Goal: Navigation & Orientation: Find specific page/section

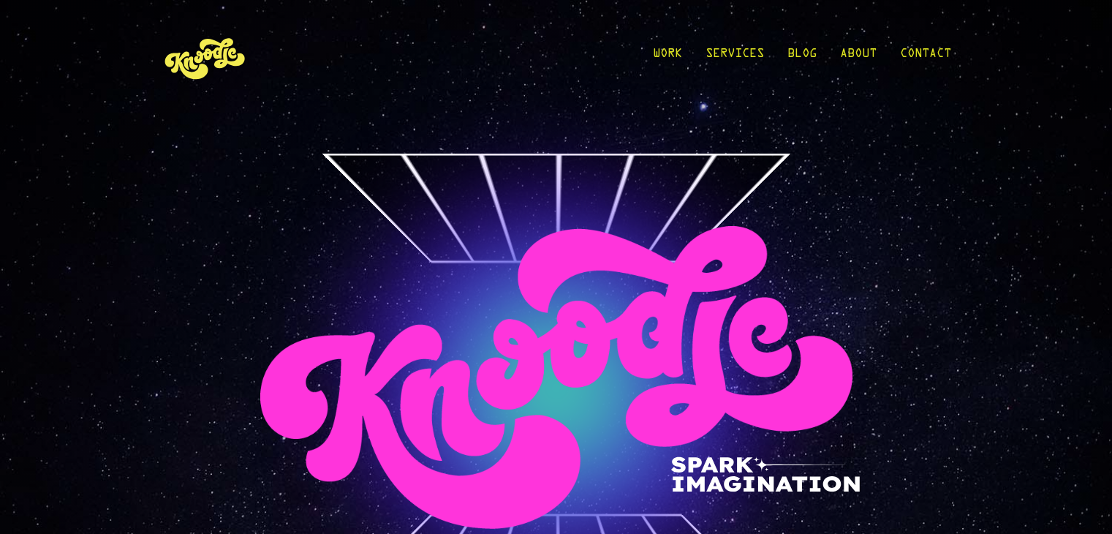
drag, startPoint x: 0, startPoint y: 0, endPoint x: 457, endPoint y: 250, distance: 520.8
click at [457, 250] on div "front rightSide leftSide" at bounding box center [556, 365] width 1112 height 730
drag, startPoint x: 371, startPoint y: 176, endPoint x: 697, endPoint y: 162, distance: 327.1
click at [697, 162] on div "front rightSide leftSide" at bounding box center [556, 365] width 1112 height 730
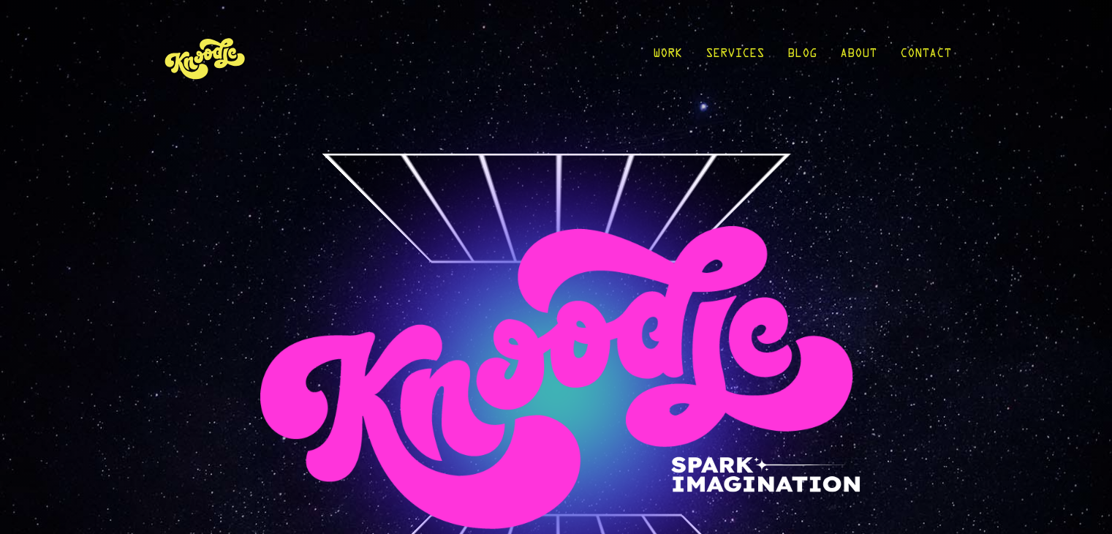
click at [547, 144] on div "front rightSide leftSide" at bounding box center [556, 365] width 1112 height 730
click at [738, 45] on link "Services" at bounding box center [734, 57] width 58 height 68
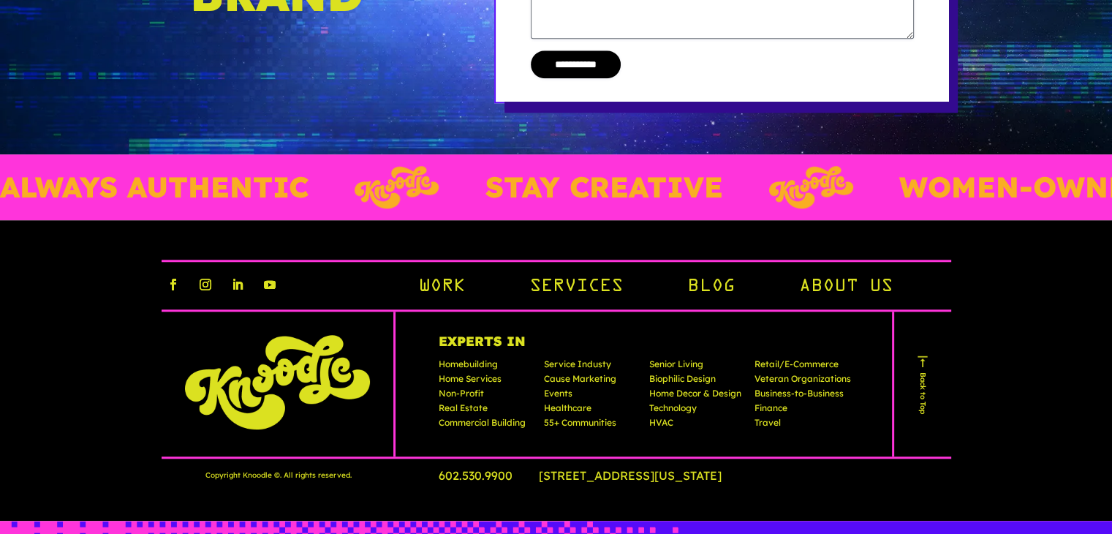
scroll to position [1327, 0]
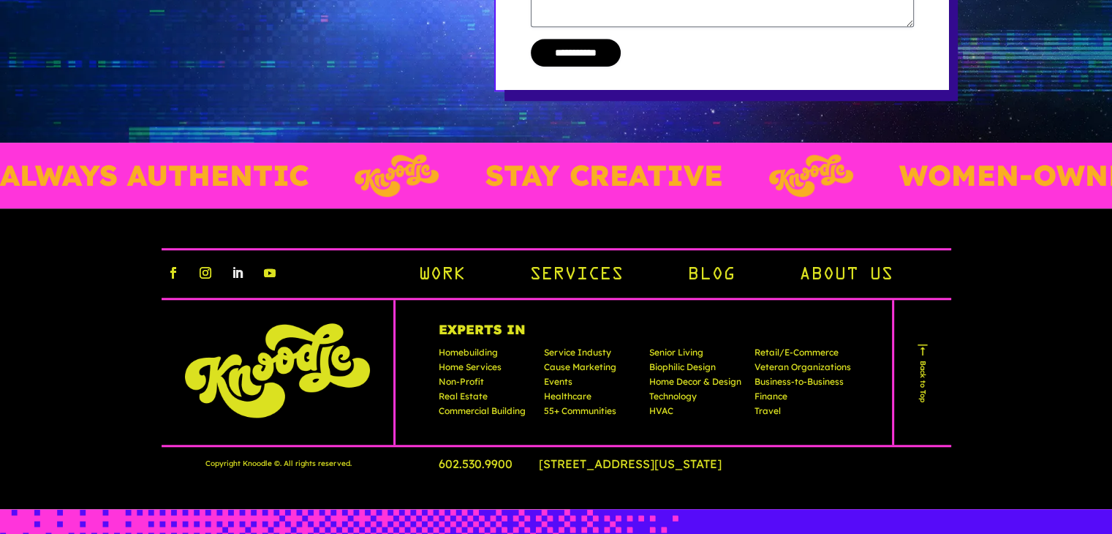
click at [236, 266] on link "Follow" at bounding box center [237, 272] width 23 height 23
